Goal: Find contact information: Find contact information

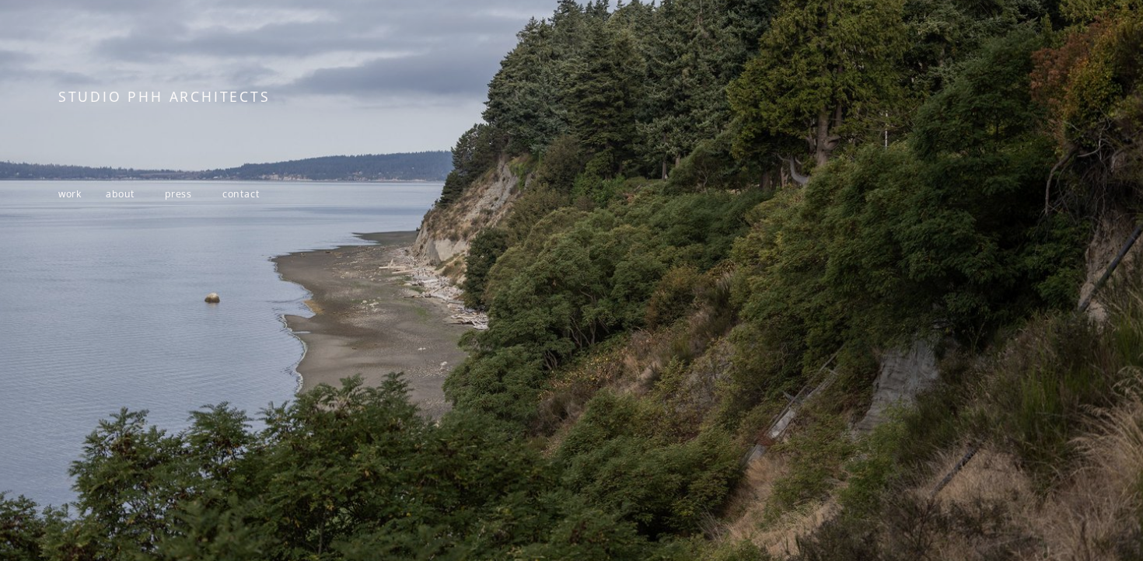
scroll to position [233, 0]
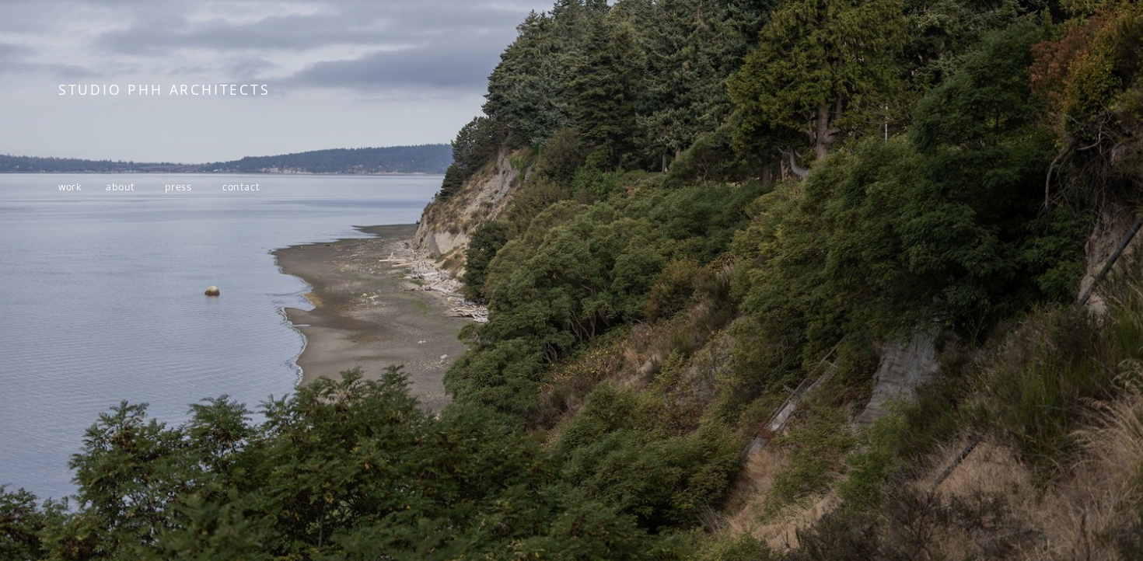
click at [67, 188] on span "work" at bounding box center [69, 186] width 23 height 13
click at [132, 191] on span "about" at bounding box center [120, 186] width 29 height 13
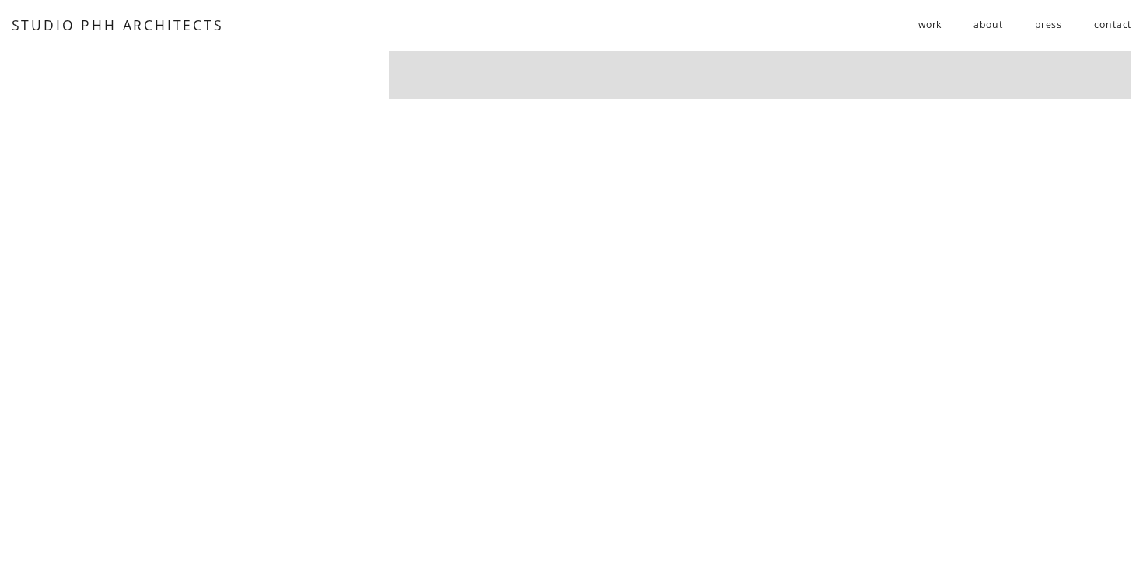
scroll to position [2975, 0]
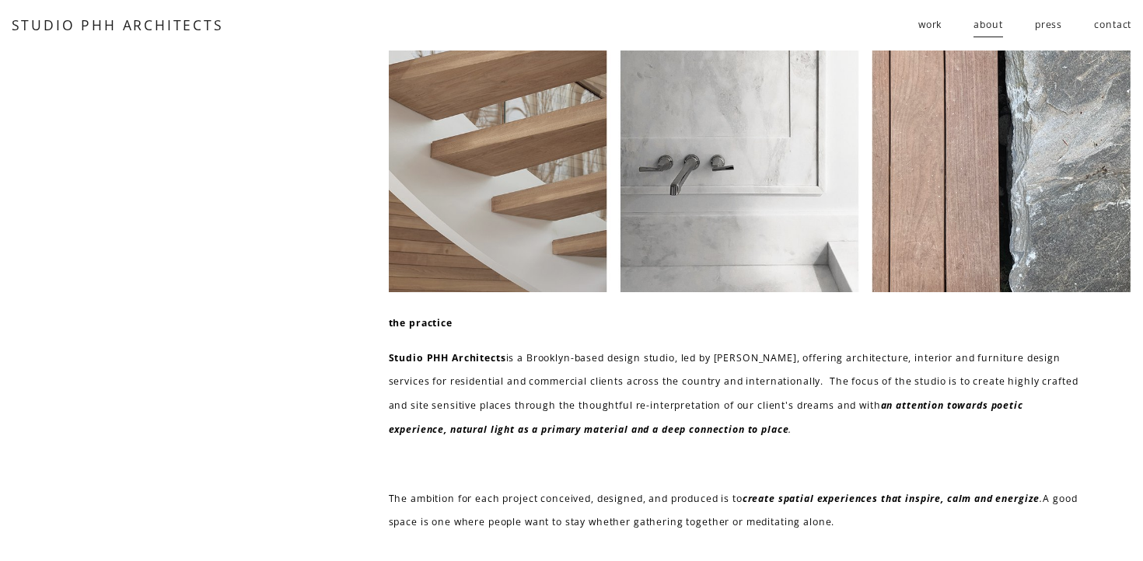
click at [1099, 24] on link "contact" at bounding box center [1112, 25] width 37 height 26
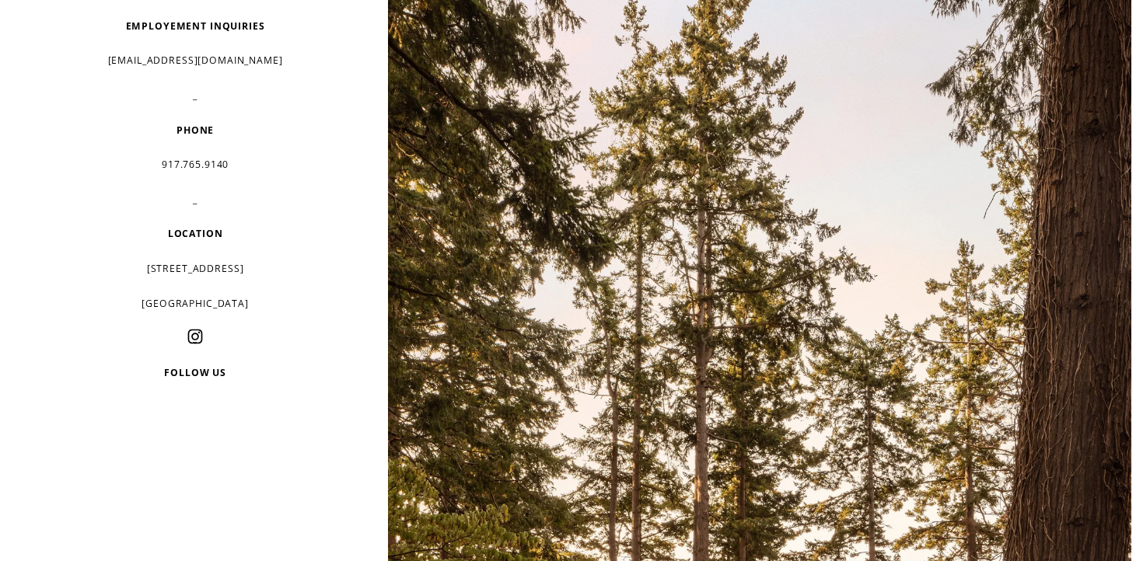
scroll to position [375, 0]
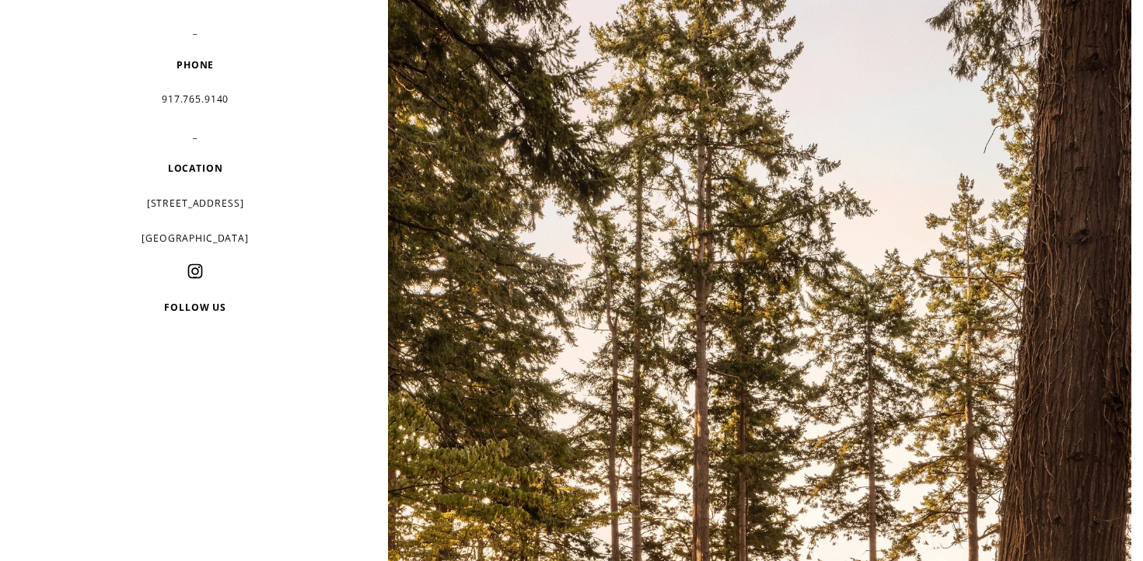
click at [195, 270] on use "Instagram" at bounding box center [195, 271] width 31 height 31
